Goal: Task Accomplishment & Management: Manage account settings

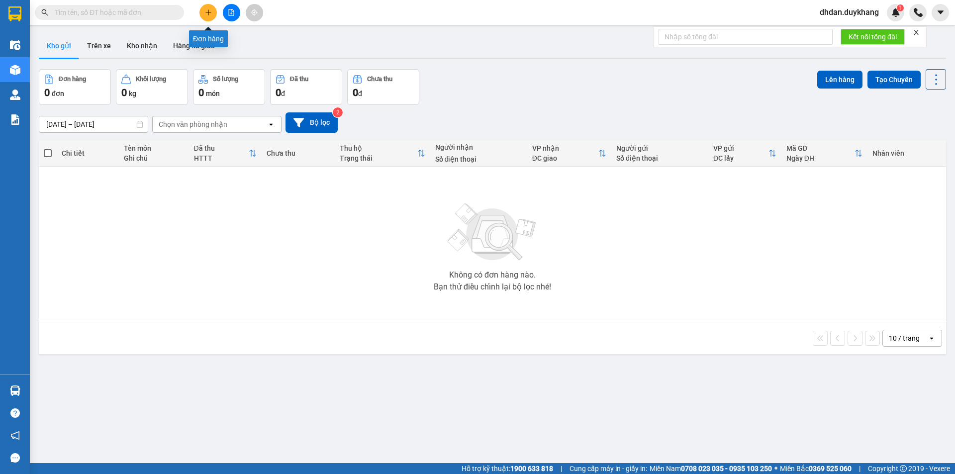
click at [206, 10] on icon "plus" at bounding box center [208, 12] width 7 height 7
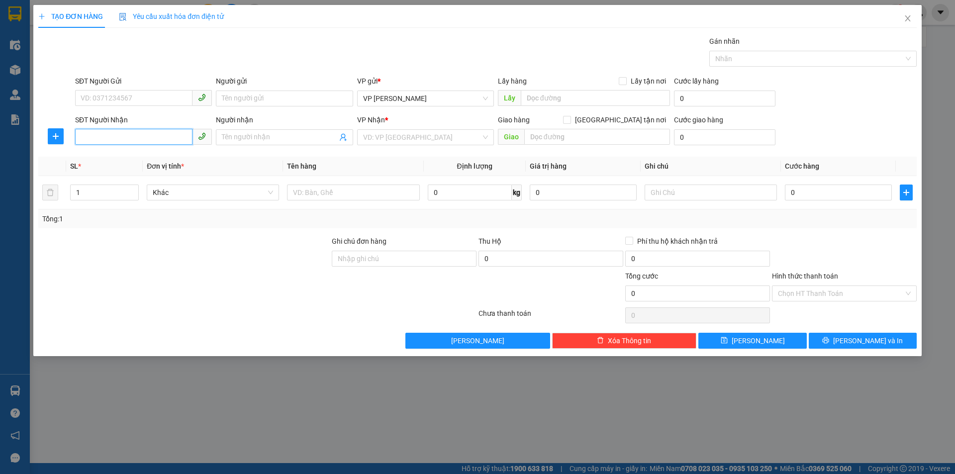
click at [117, 130] on input "SĐT Người Nhận" at bounding box center [133, 137] width 117 height 16
paste input "0985389095"
type input "0985389095"
click at [430, 135] on input "search" at bounding box center [422, 137] width 118 height 15
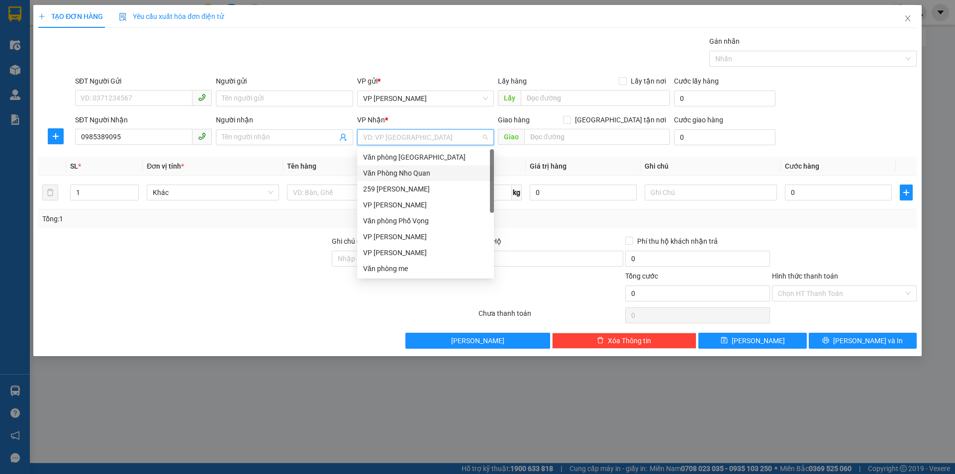
click at [405, 174] on div "Văn Phòng Nho Quan" at bounding box center [425, 173] width 125 height 11
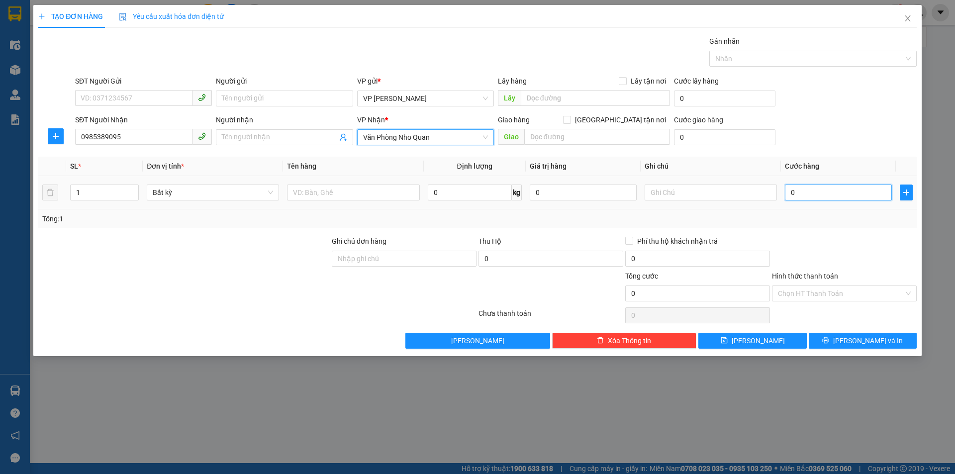
click at [802, 194] on input "0" at bounding box center [838, 193] width 107 height 16
type input "3"
type input "30"
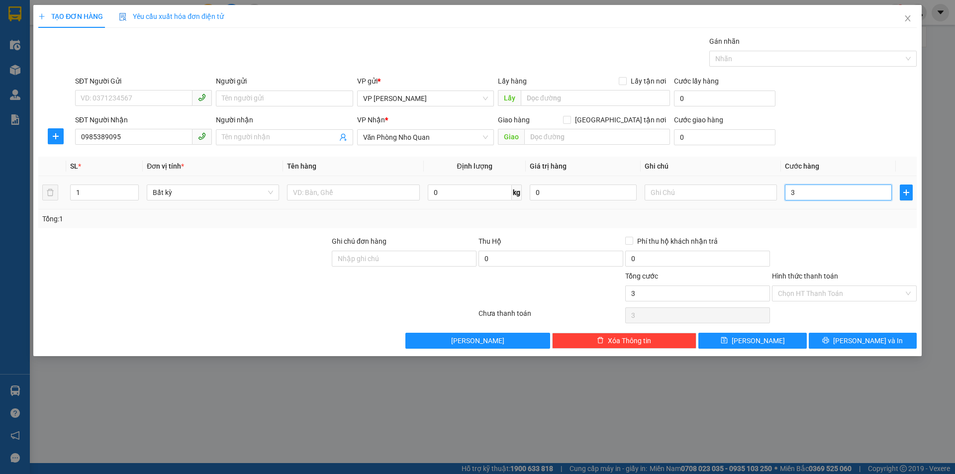
type input "30"
type input "300"
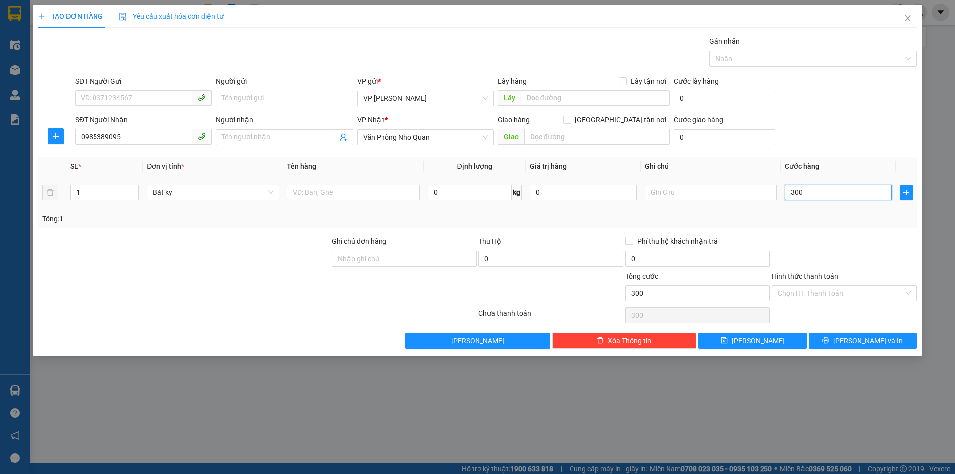
type input "3.000"
type input "30.000"
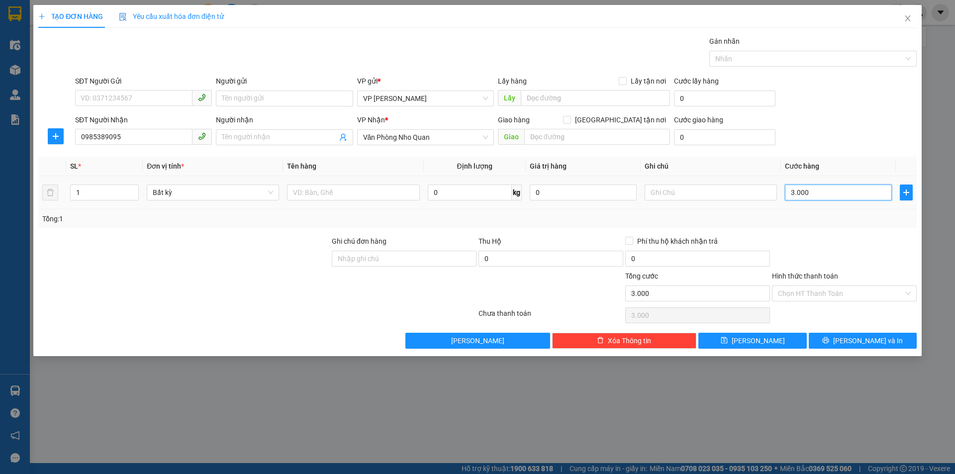
type input "30.000"
click at [766, 342] on button "[PERSON_NAME]" at bounding box center [752, 341] width 108 height 16
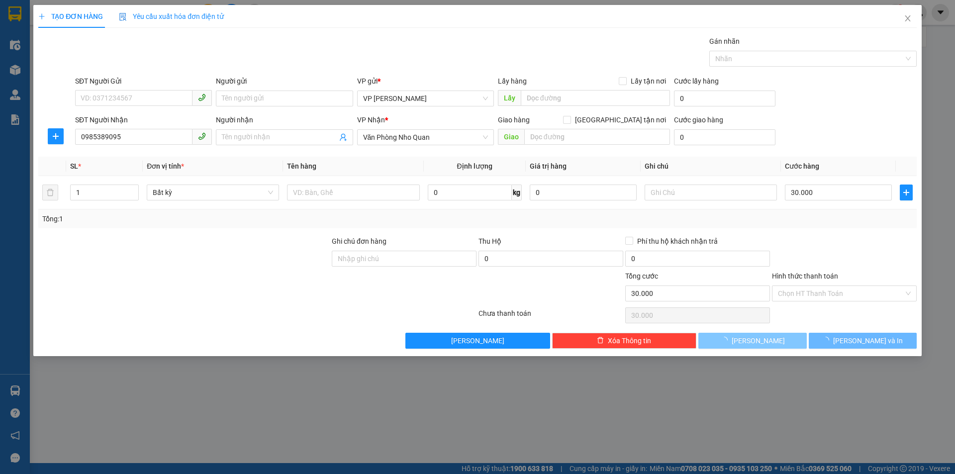
type input "0"
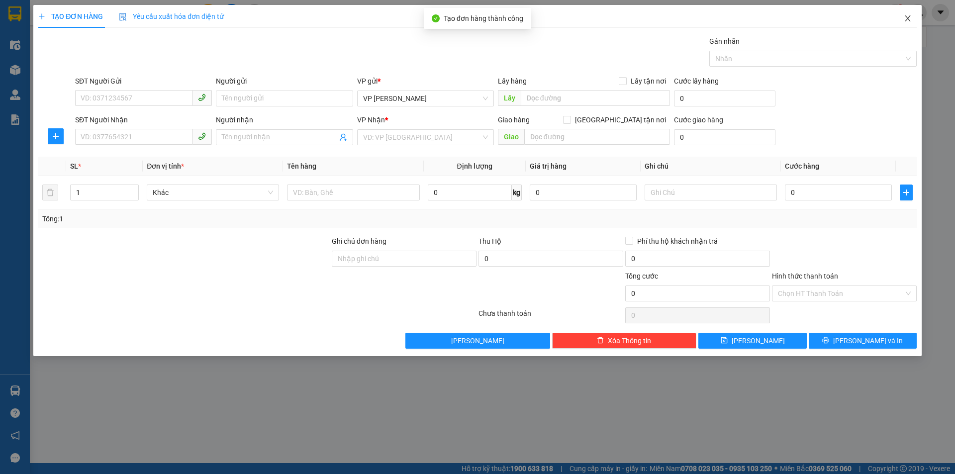
click at [906, 16] on span "Close" at bounding box center [908, 19] width 28 height 28
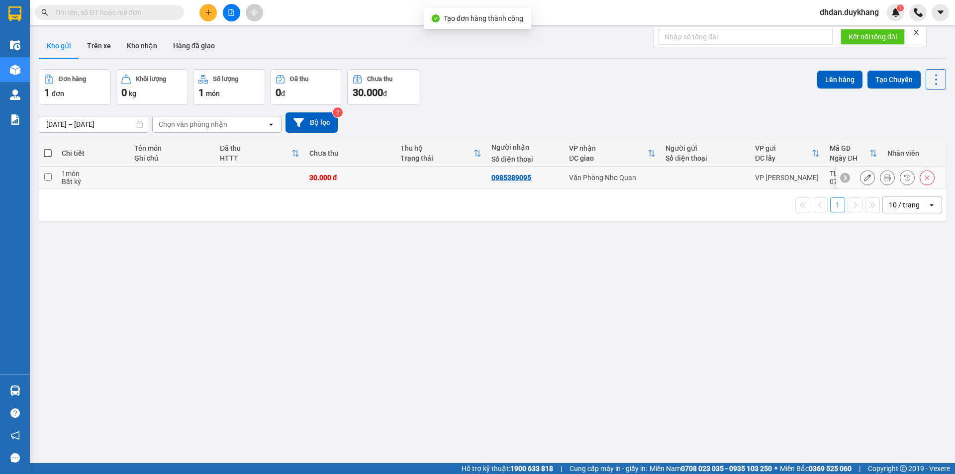
click at [48, 175] on input "checkbox" at bounding box center [47, 176] width 7 height 7
checkbox input "true"
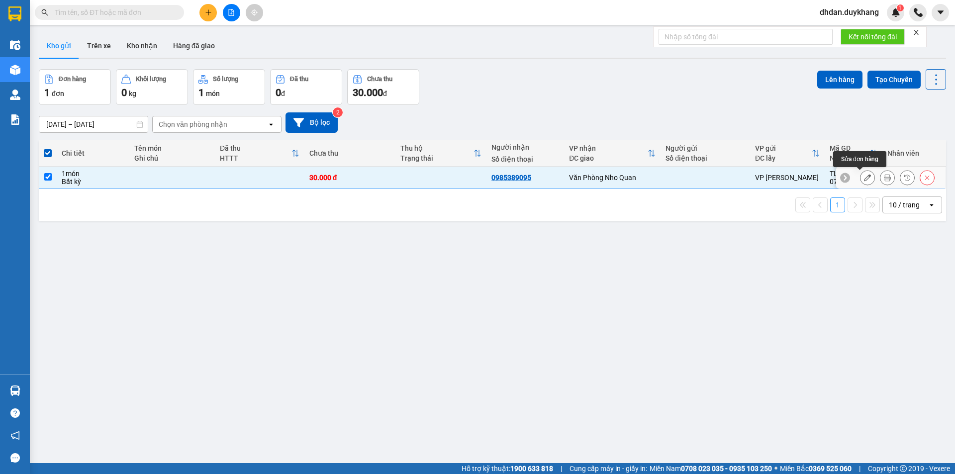
click at [864, 178] on icon at bounding box center [867, 177] width 7 height 7
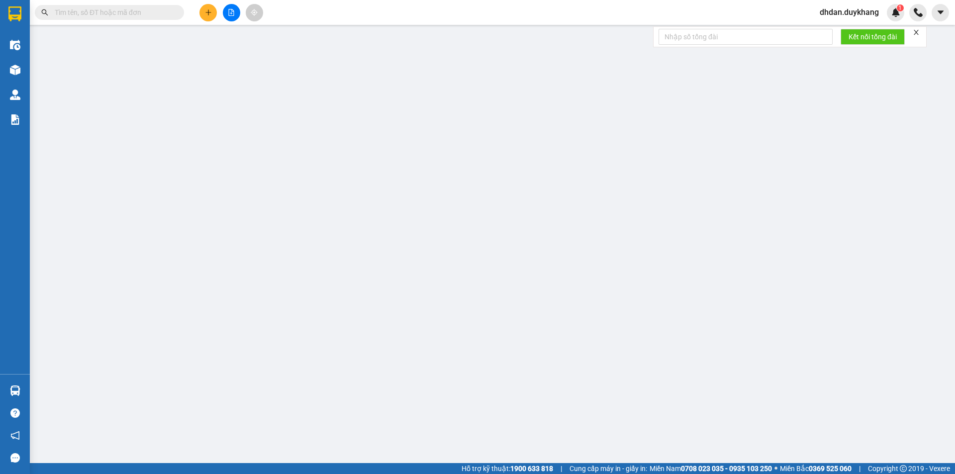
type input "0985389095"
type input "30.000"
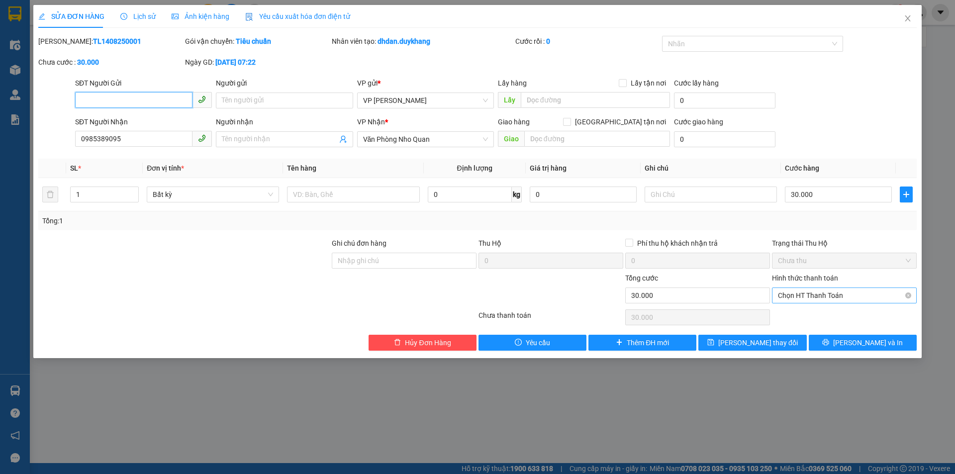
click at [813, 295] on span "Chọn HT Thanh Toán" at bounding box center [844, 295] width 133 height 15
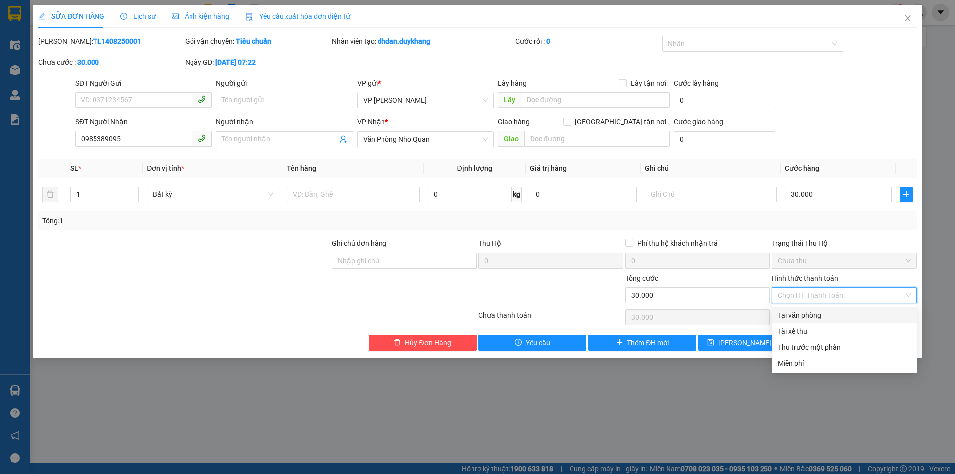
click at [808, 315] on div "Tại văn phòng" at bounding box center [844, 315] width 133 height 11
type input "0"
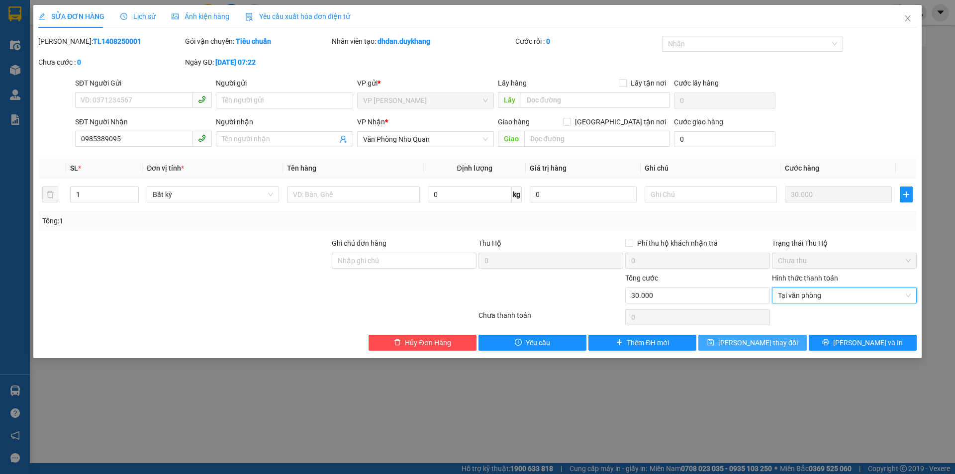
click at [766, 342] on span "[PERSON_NAME] thay đổi" at bounding box center [758, 342] width 80 height 11
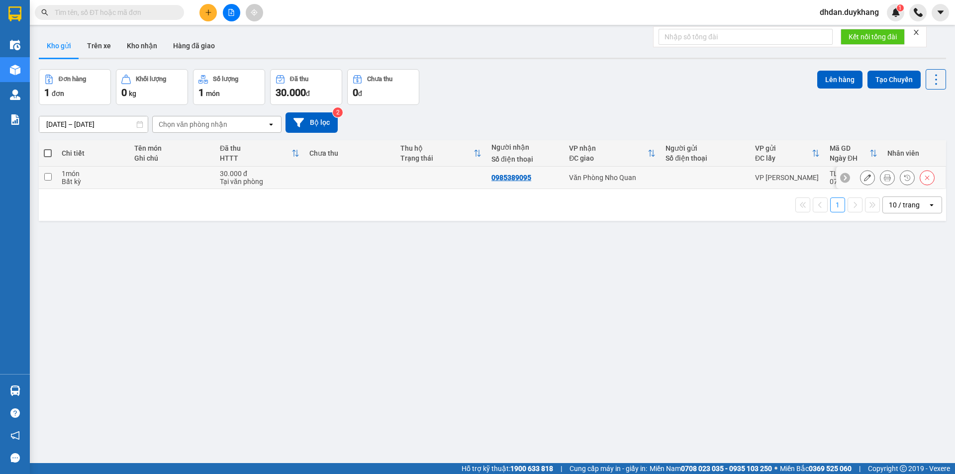
click at [48, 176] on input "checkbox" at bounding box center [47, 176] width 7 height 7
checkbox input "true"
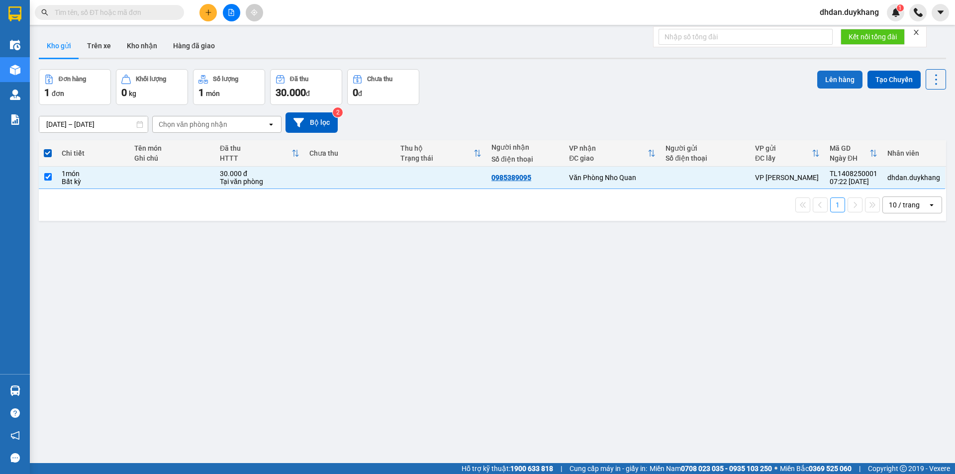
click at [838, 77] on button "Lên hàng" at bounding box center [839, 80] width 45 height 18
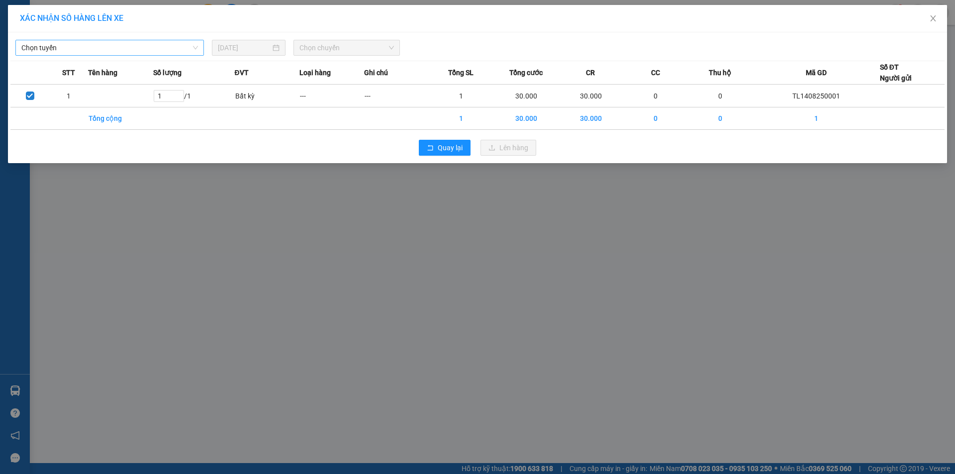
click at [73, 47] on span "Chọn tuyến" at bounding box center [109, 47] width 177 height 15
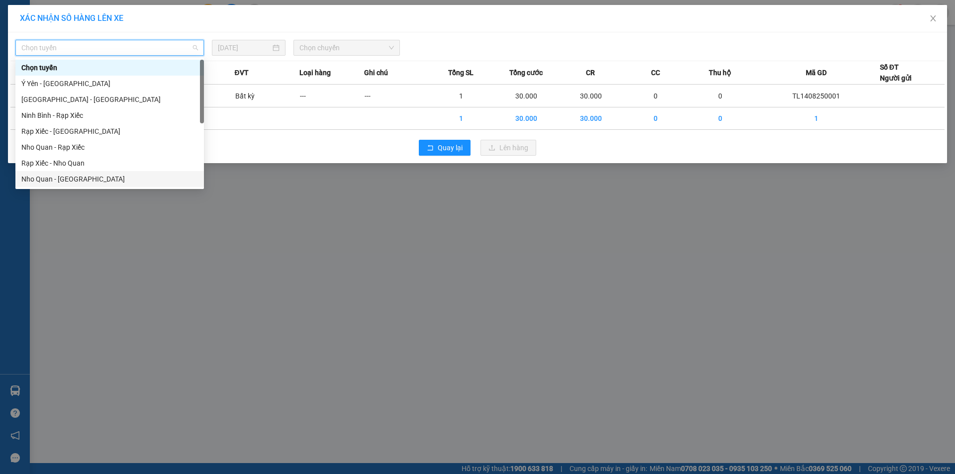
scroll to position [48, 0]
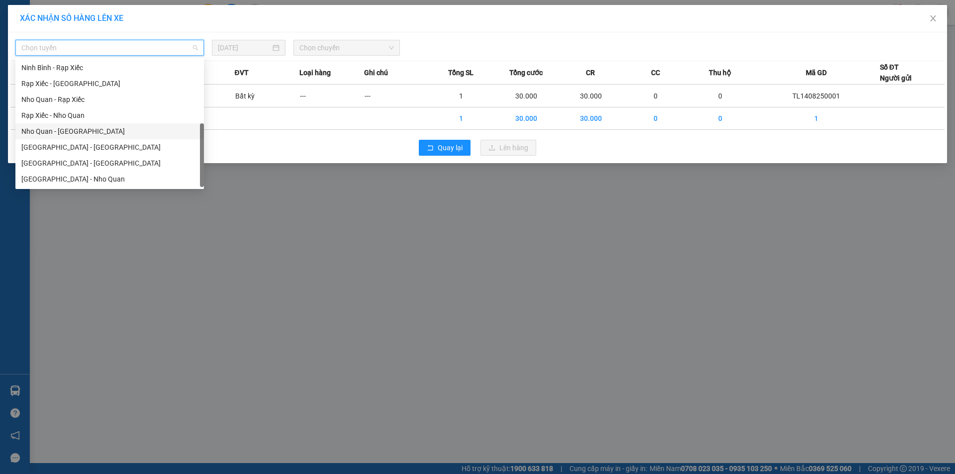
click at [66, 178] on div "[GEOGRAPHIC_DATA] - Nho Quan" at bounding box center [109, 179] width 177 height 11
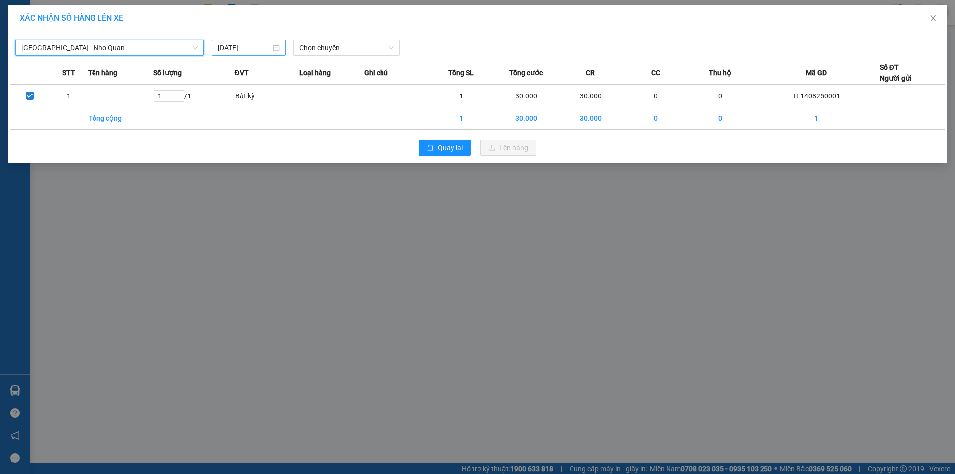
click at [250, 45] on input "[DATE]" at bounding box center [244, 47] width 53 height 11
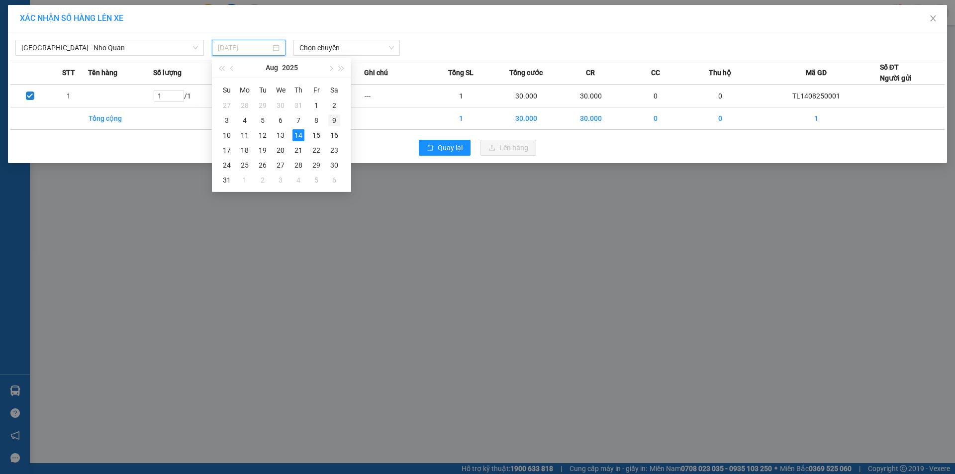
click at [333, 119] on div "9" at bounding box center [334, 120] width 12 height 12
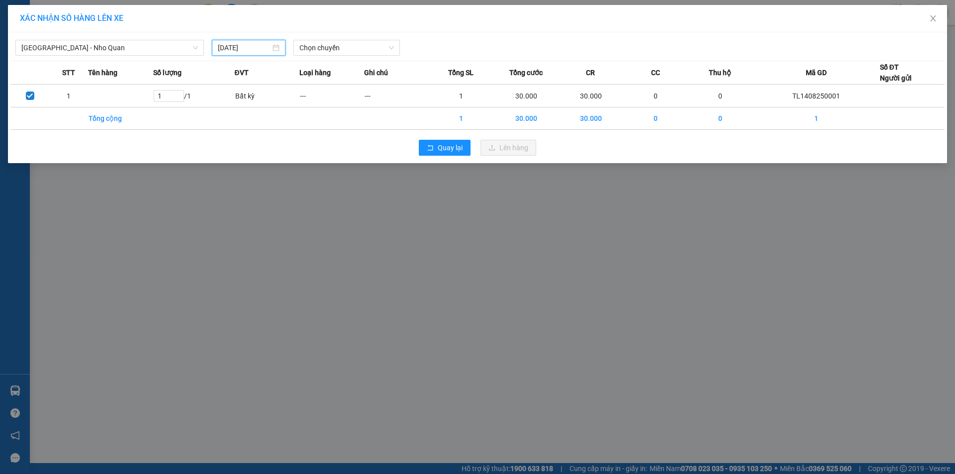
type input "[DATE]"
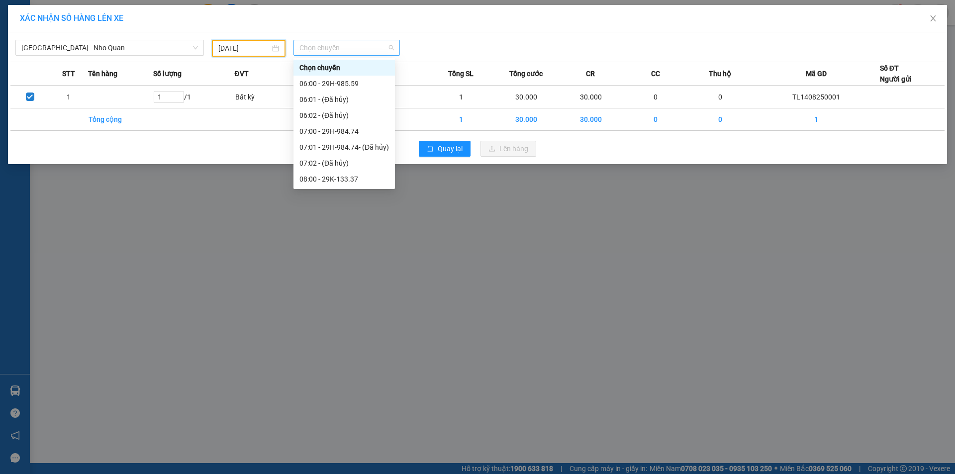
click at [335, 48] on span "Chọn chuyến" at bounding box center [346, 47] width 95 height 15
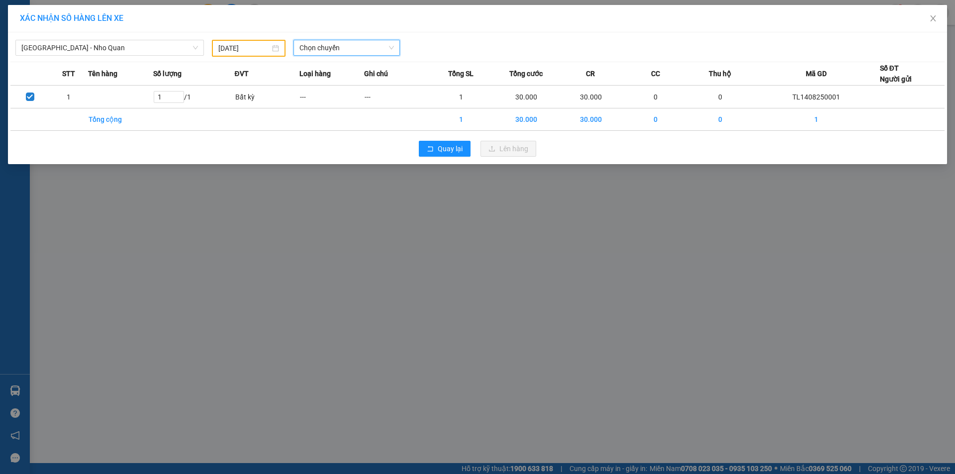
click at [340, 49] on span "Chọn chuyến" at bounding box center [346, 47] width 95 height 15
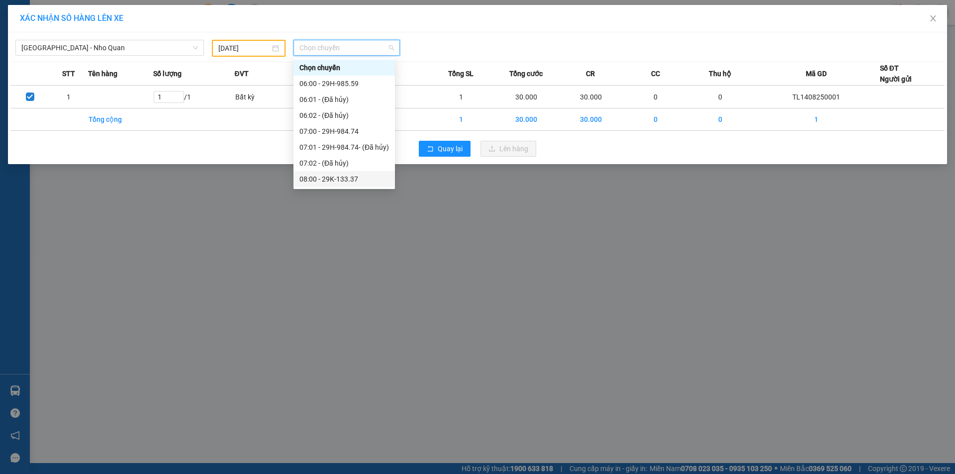
click at [341, 179] on div "08:00 - 29K-133.37" at bounding box center [344, 179] width 90 height 11
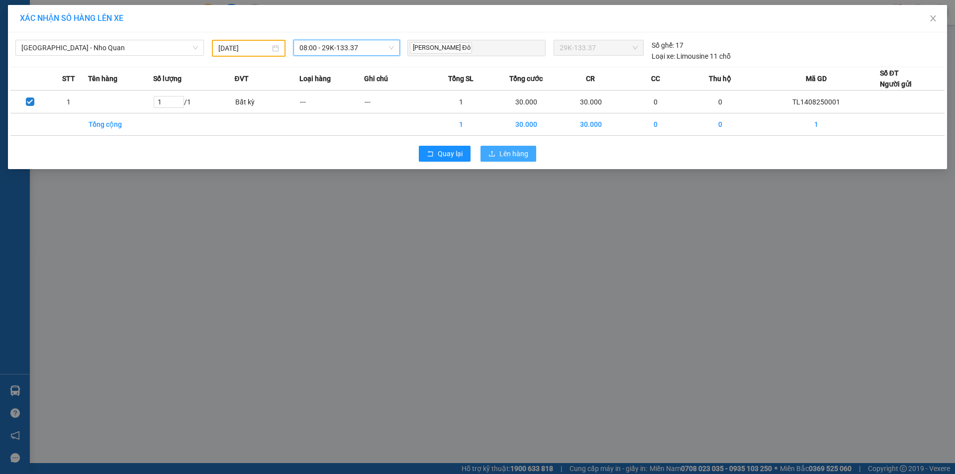
click at [515, 152] on span "Lên hàng" at bounding box center [513, 153] width 29 height 11
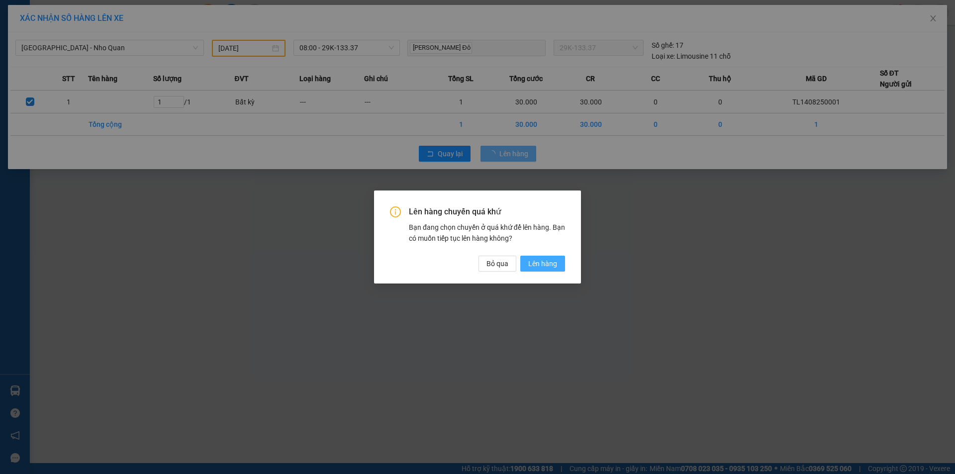
click at [552, 267] on span "Lên hàng" at bounding box center [542, 263] width 29 height 11
